Goal: Information Seeking & Learning: Learn about a topic

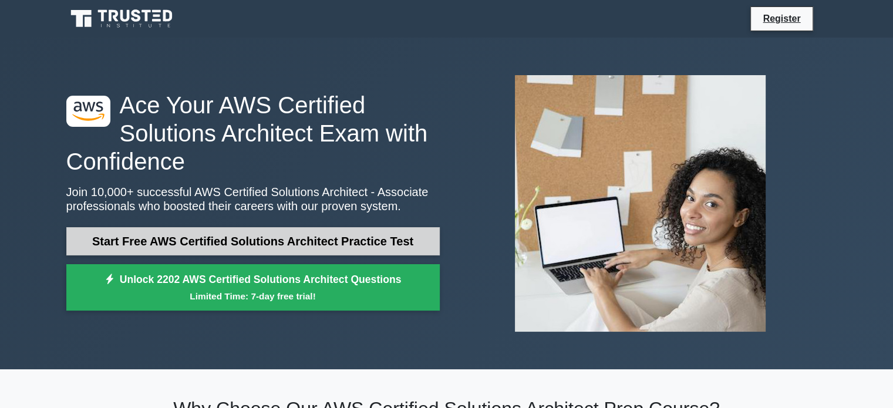
click at [210, 239] on link "Start Free AWS Certified Solutions Architect Practice Test" at bounding box center [252, 241] width 373 height 28
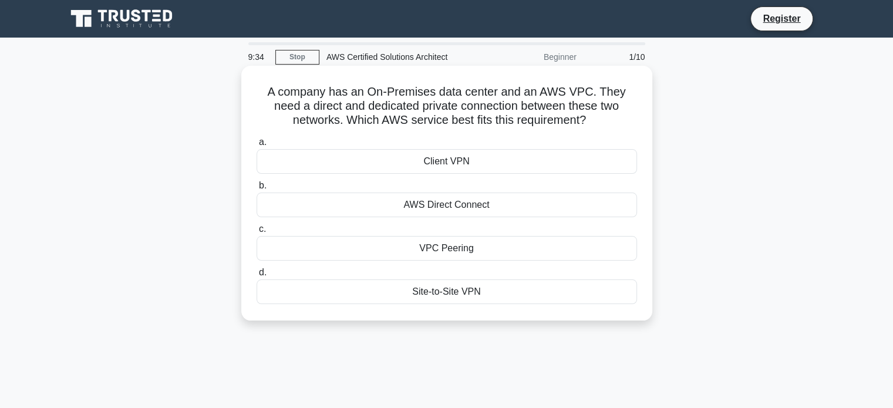
click at [390, 245] on div "VPC Peering" at bounding box center [447, 248] width 380 height 25
click at [257, 233] on input "c. VPC Peering" at bounding box center [257, 229] width 0 height 8
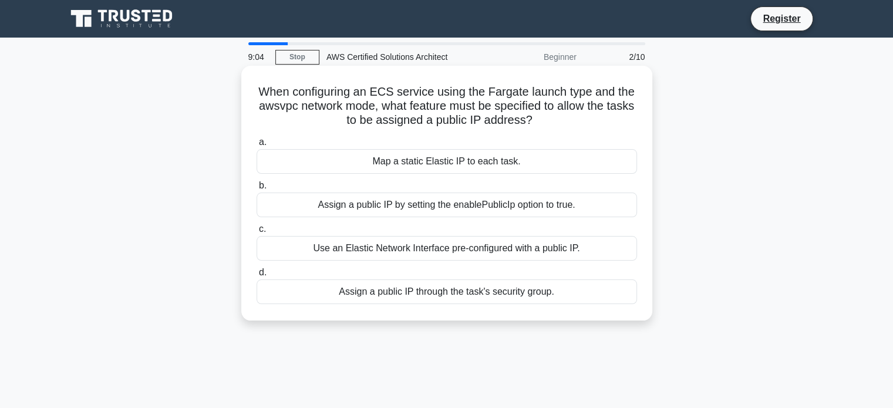
click at [441, 163] on div "Map a static Elastic IP to each task." at bounding box center [447, 161] width 380 height 25
click at [257, 146] on input "a. Map a static Elastic IP to each task." at bounding box center [257, 143] width 0 height 8
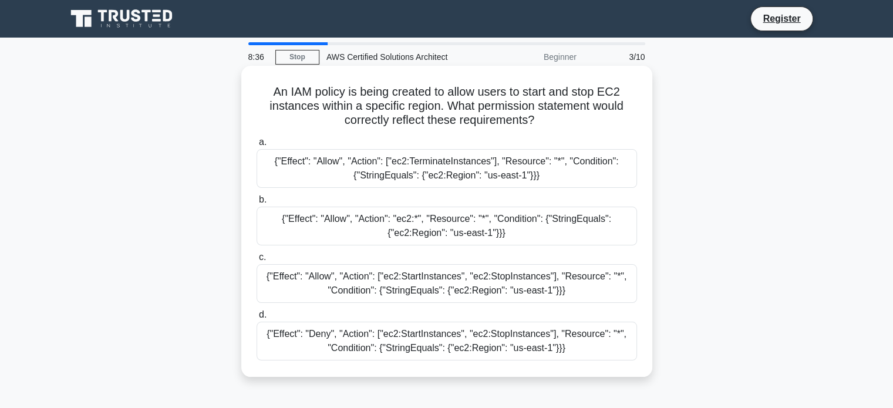
click at [428, 281] on div "{"Effect": "Allow", "Action": ["ec2:StartInstances", "ec2:StopInstances"], "Res…" at bounding box center [447, 283] width 380 height 39
click at [257, 261] on input "c. {"Effect": "Allow", "Action": ["ec2:StartInstances", "ec2:StopInstances"], "…" at bounding box center [257, 258] width 0 height 8
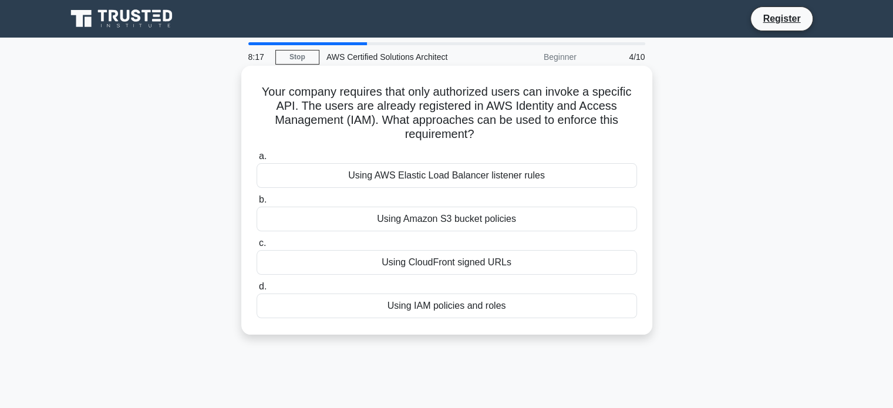
click at [418, 308] on div "Using IAM policies and roles" at bounding box center [447, 306] width 380 height 25
click at [257, 291] on input "d. Using IAM policies and roles" at bounding box center [257, 287] width 0 height 8
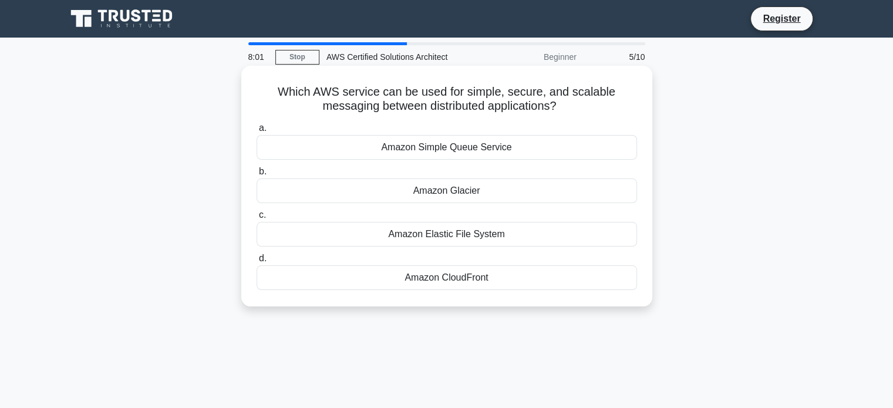
click at [510, 192] on div "Amazon Glacier" at bounding box center [447, 190] width 380 height 25
click at [257, 176] on input "b. Amazon Glacier" at bounding box center [257, 172] width 0 height 8
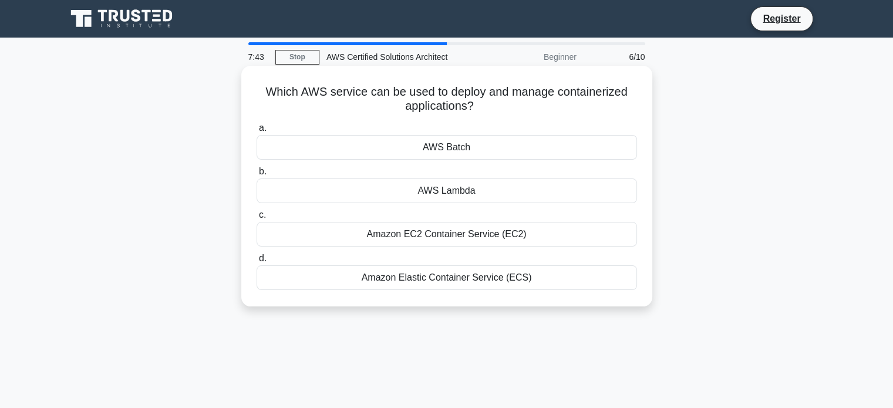
click at [457, 189] on div "AWS Lambda" at bounding box center [447, 190] width 380 height 25
click at [257, 176] on input "b. AWS Lambda" at bounding box center [257, 172] width 0 height 8
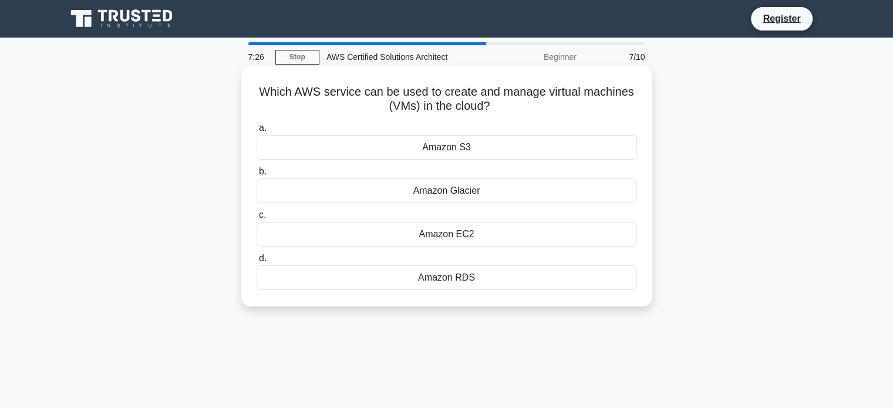
click at [456, 235] on div "Amazon EC2" at bounding box center [447, 234] width 380 height 25
click at [257, 219] on input "c. Amazon EC2" at bounding box center [257, 215] width 0 height 8
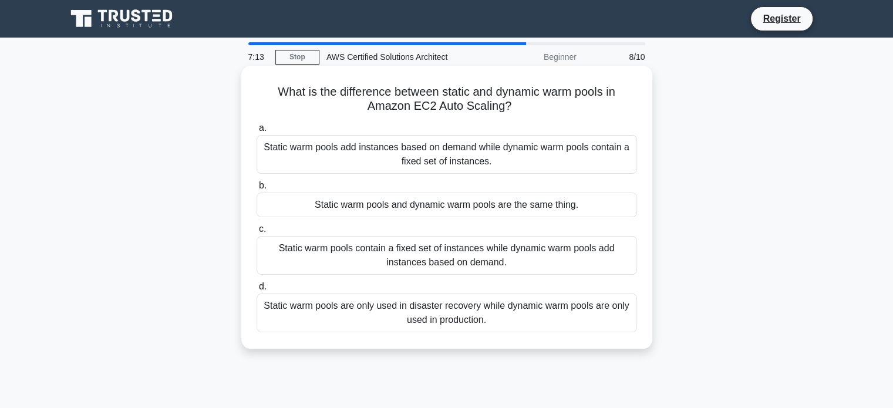
click at [466, 249] on div "Static warm pools contain a fixed set of instances while dynamic warm pools add…" at bounding box center [447, 255] width 380 height 39
click at [257, 233] on input "c. Static warm pools contain a fixed set of instances while dynamic warm pools …" at bounding box center [257, 229] width 0 height 8
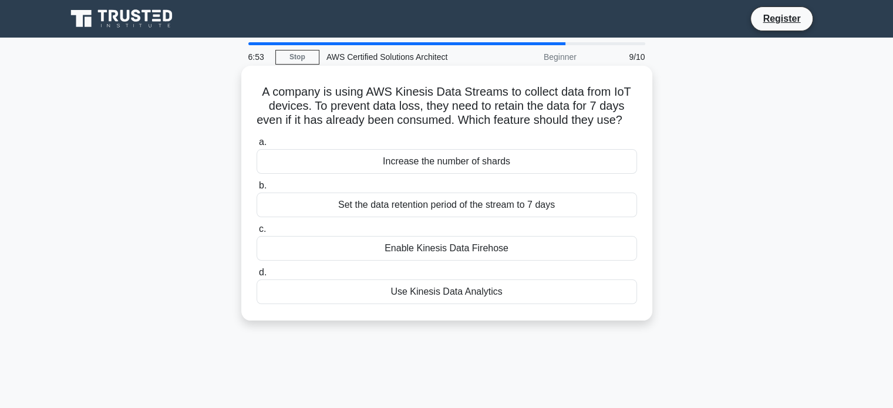
click at [408, 215] on div "Set the data retention period of the stream to 7 days" at bounding box center [447, 205] width 380 height 25
click at [257, 190] on input "b. Set the data retention period of the stream to 7 days" at bounding box center [257, 186] width 0 height 8
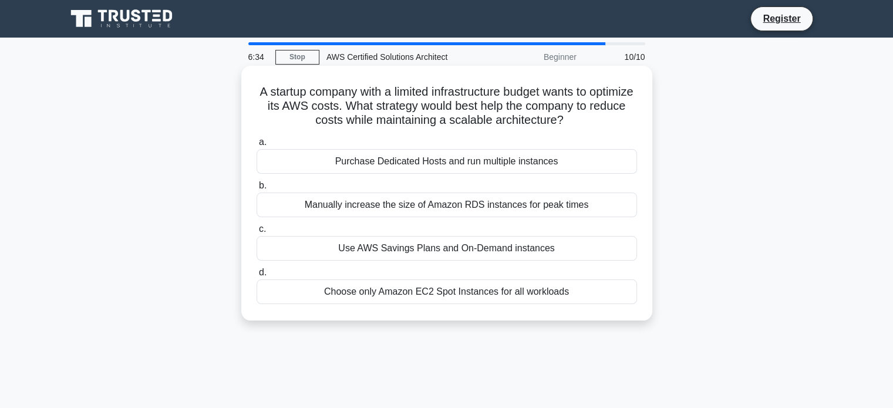
click at [426, 250] on div "Use AWS Savings Plans and On-Demand instances" at bounding box center [447, 248] width 380 height 25
click at [257, 233] on input "c. Use AWS Savings Plans and On-Demand instances" at bounding box center [257, 229] width 0 height 8
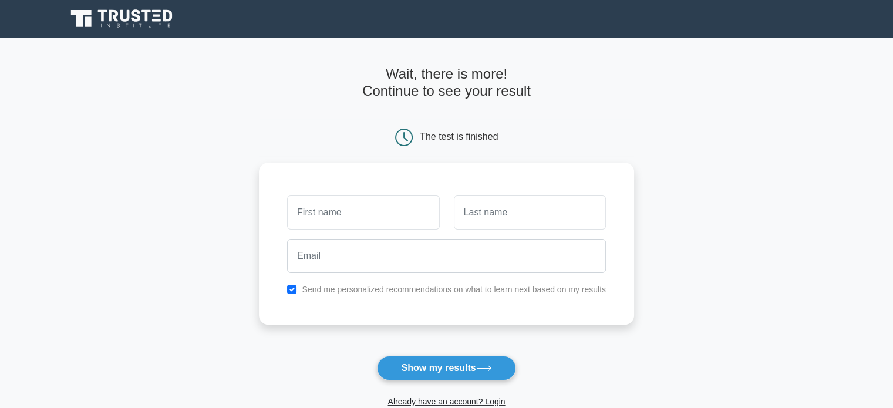
click at [352, 220] on input "text" at bounding box center [363, 212] width 152 height 34
drag, startPoint x: 350, startPoint y: 218, endPoint x: 341, endPoint y: 215, distance: 9.8
click at [341, 215] on input "text" at bounding box center [363, 212] width 152 height 34
click at [420, 359] on button "Show my results" at bounding box center [446, 368] width 139 height 25
type input "apoorva"
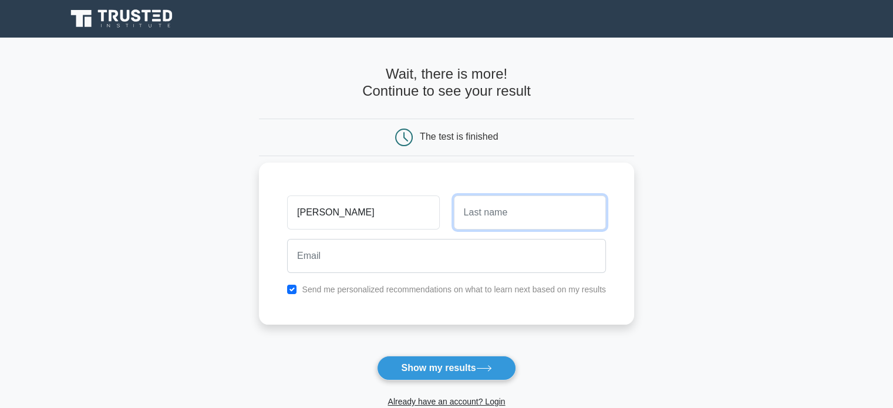
click at [461, 213] on input "text" at bounding box center [530, 212] width 152 height 34
type input "apoorva"
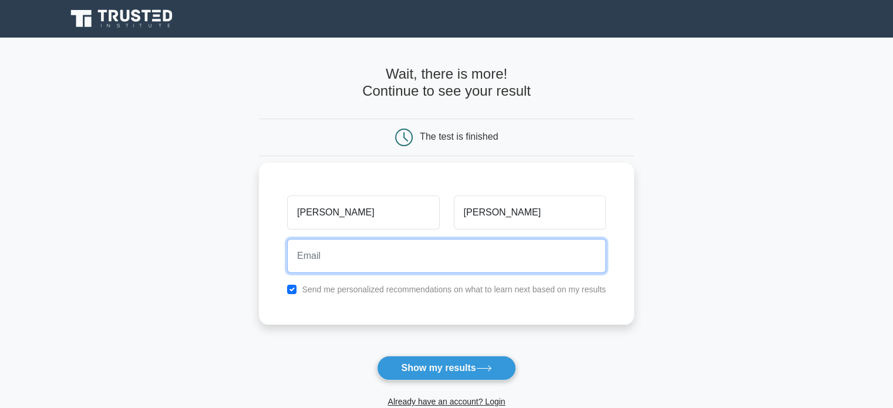
click at [411, 270] on input "email" at bounding box center [446, 256] width 319 height 34
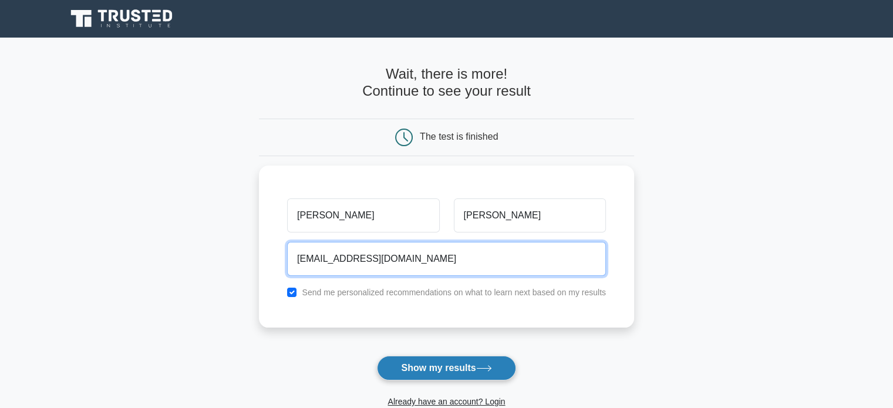
type input "domakondaapoorva10@gmail.com"
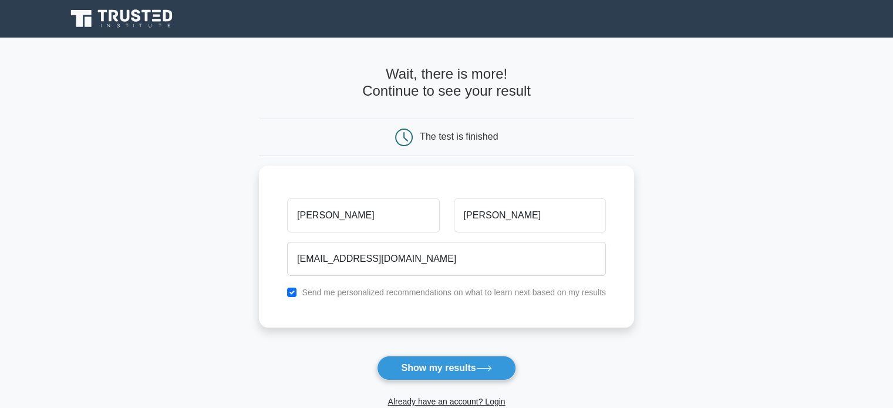
click at [437, 363] on button "Show my results" at bounding box center [446, 368] width 139 height 25
